Goal: Navigation & Orientation: Understand site structure

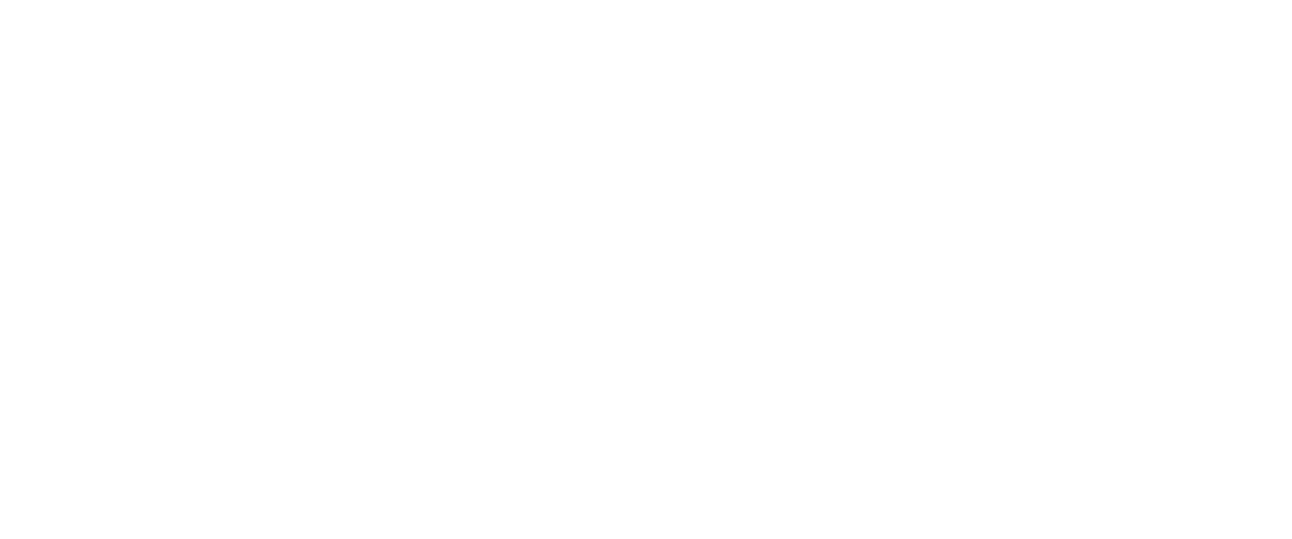
scroll to position [94, 0]
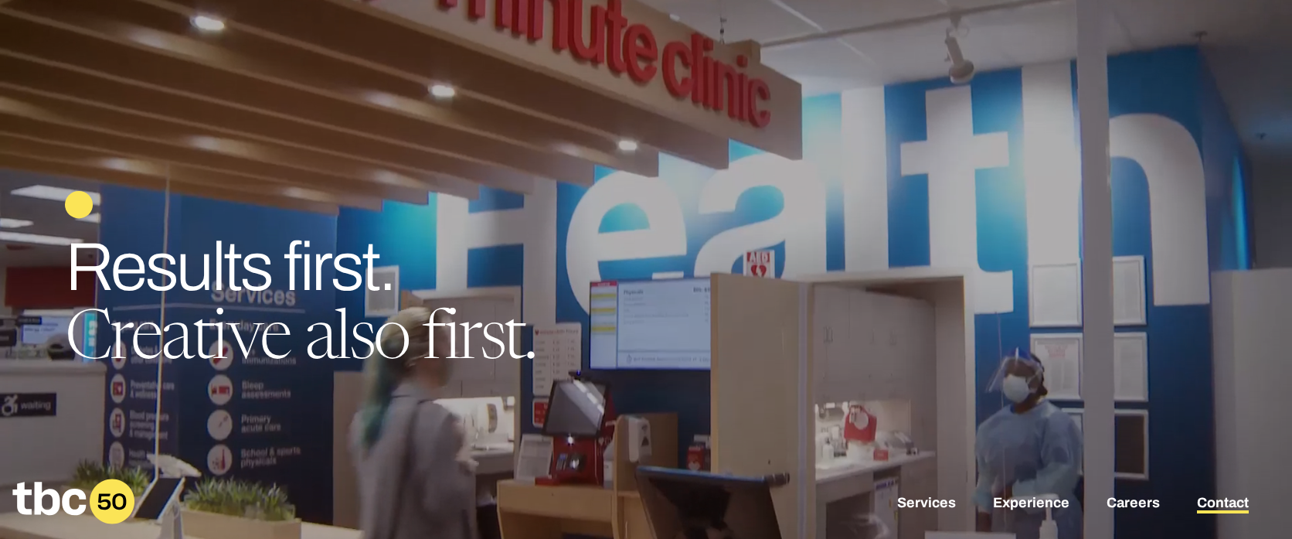
click at [1201, 496] on link "Contact" at bounding box center [1223, 504] width 52 height 19
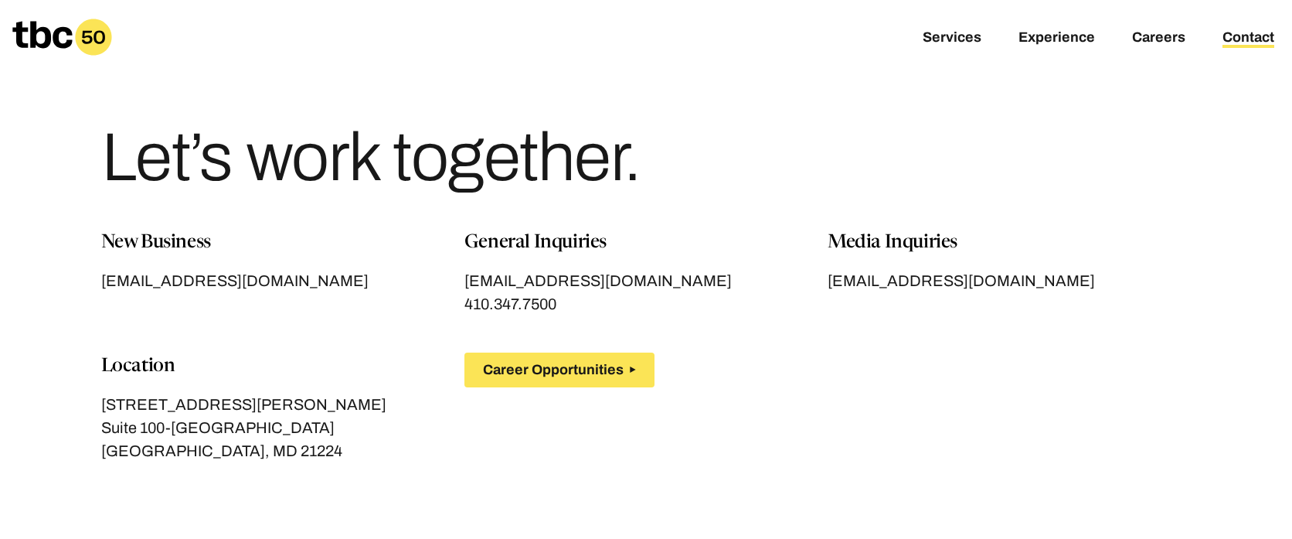
click at [920, 40] on div "Services Experience Careers Contact" at bounding box center [861, 37] width 862 height 14
click at [944, 34] on link "Services" at bounding box center [952, 38] width 59 height 19
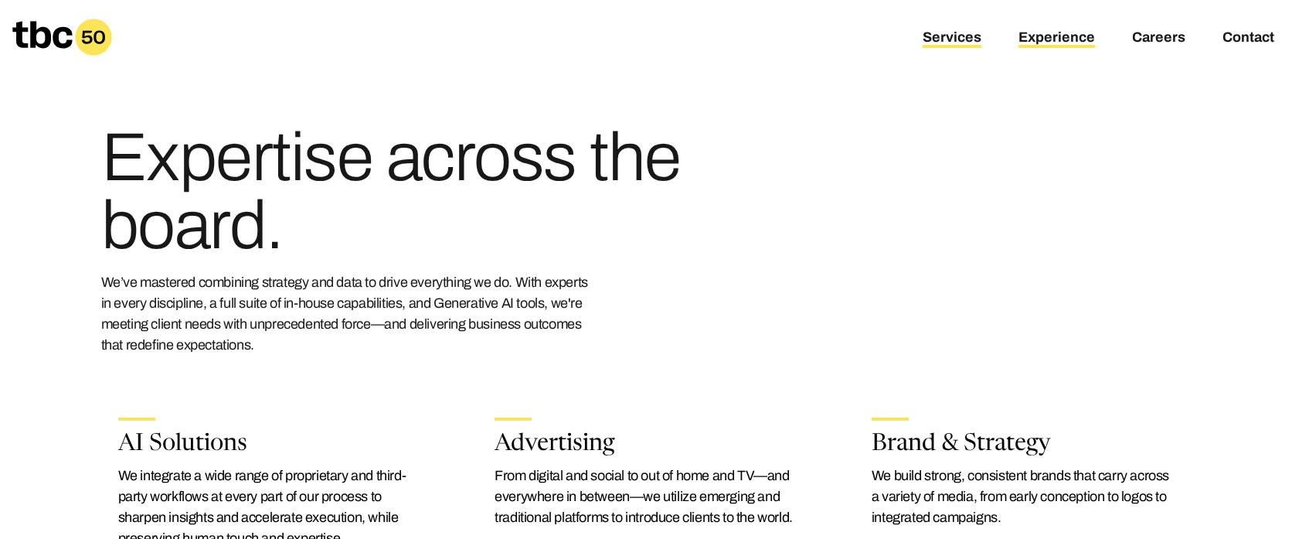
click at [1063, 45] on link "Experience" at bounding box center [1057, 38] width 77 height 19
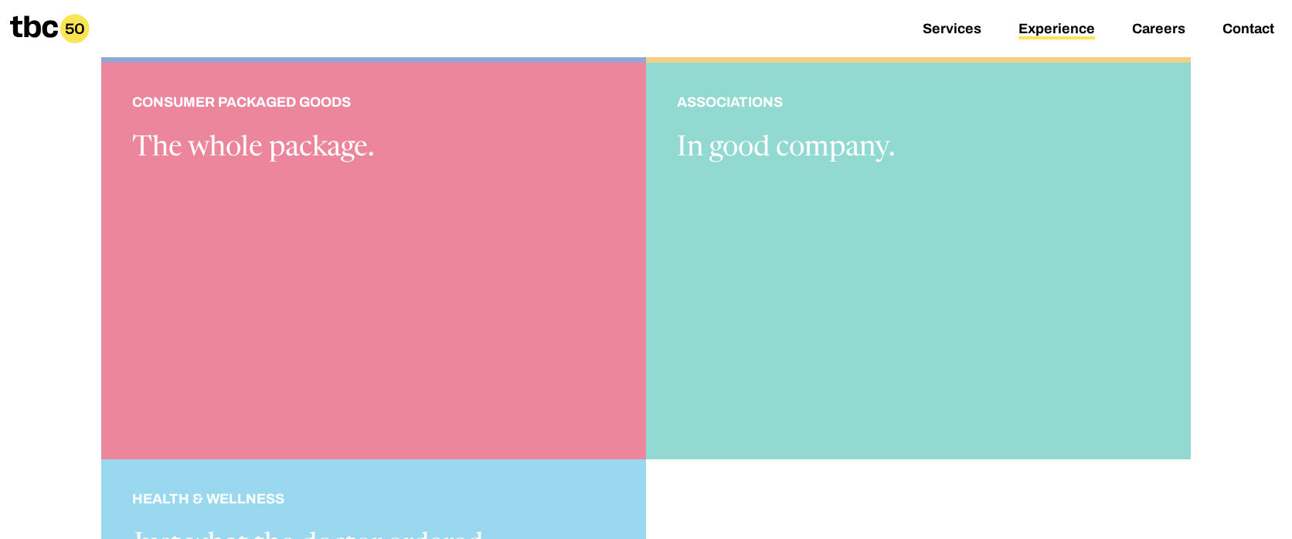
scroll to position [440, 0]
